Goal: Submit feedback/report problem: Submit feedback/report problem

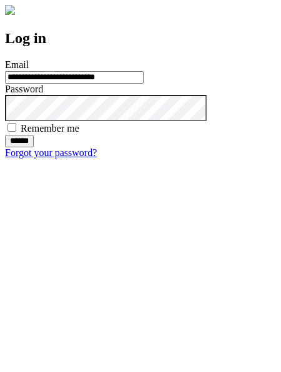
type input "**********"
click at [34, 147] on input "******" at bounding box center [19, 141] width 29 height 12
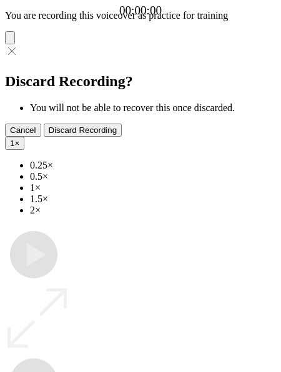
type input "**********"
